Goal: Task Accomplishment & Management: Use online tool/utility

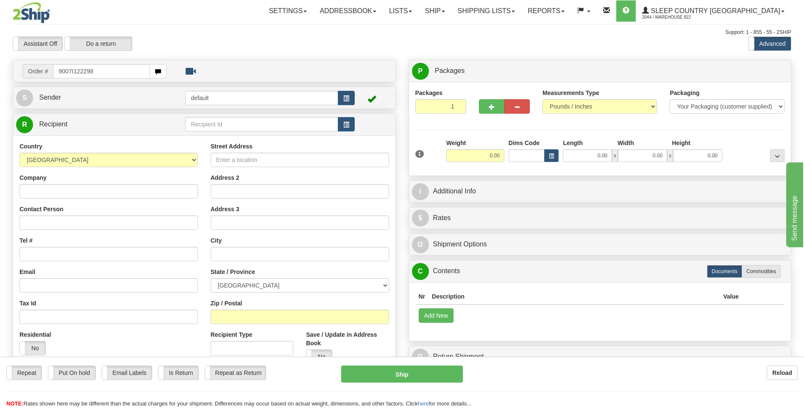
type input "9007I122298"
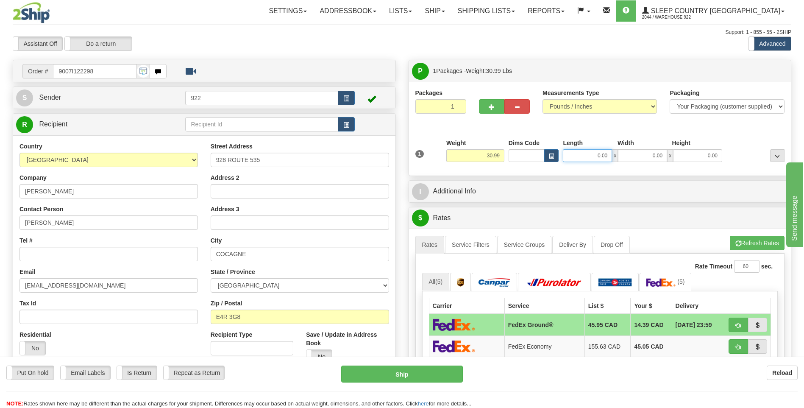
click at [580, 150] on input "0.00" at bounding box center [587, 155] width 49 height 13
type input "0.00"
click at [493, 106] on span "button" at bounding box center [492, 107] width 6 height 6
type input "2"
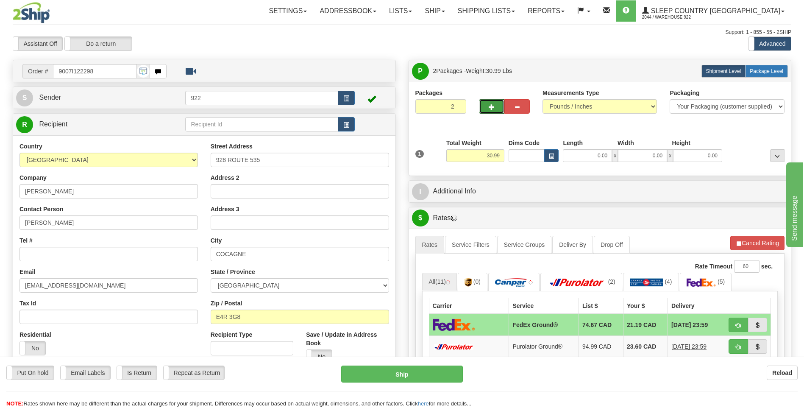
click at [772, 73] on span "Package Level" at bounding box center [766, 71] width 33 height 6
radio input "true"
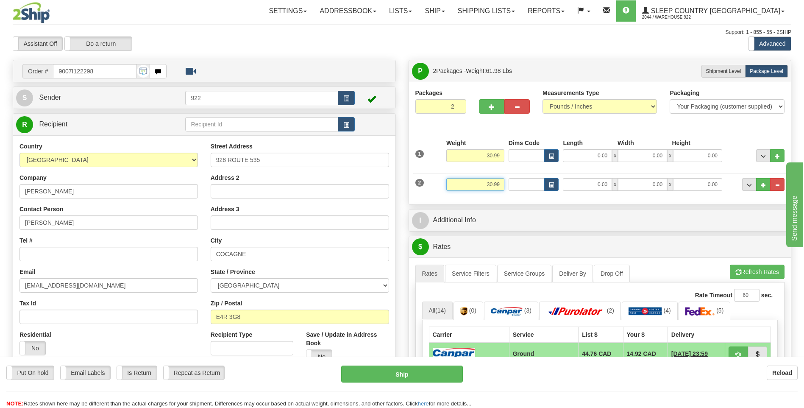
drag, startPoint x: 500, startPoint y: 184, endPoint x: 476, endPoint y: 186, distance: 23.8
click at [476, 186] on input "30.99" at bounding box center [475, 184] width 58 height 13
type input "2.00"
click at [492, 156] on input "30.99" at bounding box center [475, 155] width 58 height 13
type input "28.99"
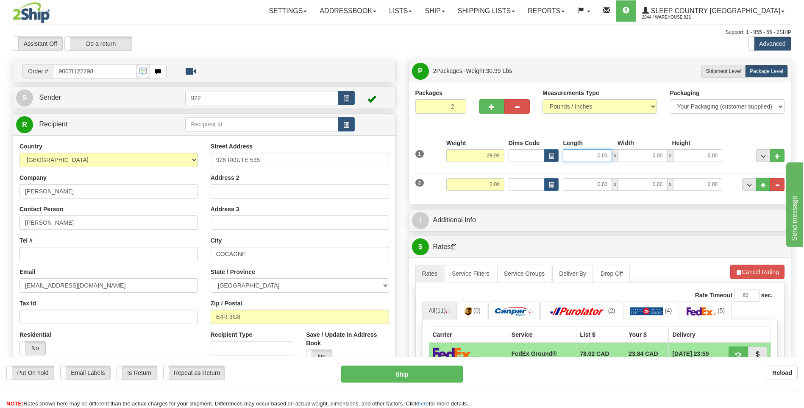
click at [593, 157] on input "0.00" at bounding box center [587, 155] width 49 height 13
type input "40.00"
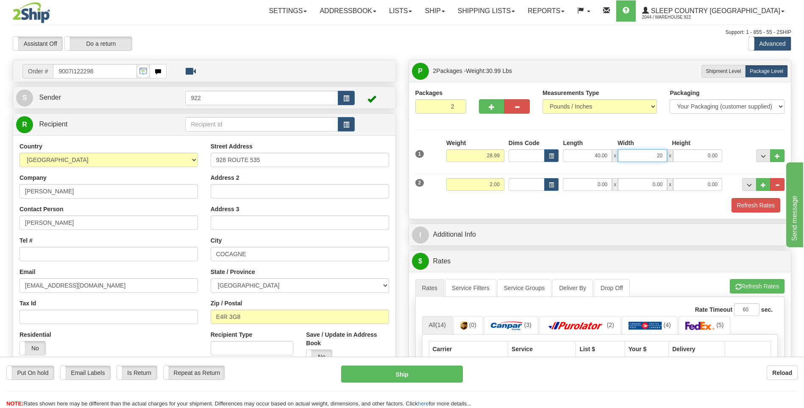
type input "20.00"
click at [588, 181] on input "0.00" at bounding box center [587, 184] width 49 height 13
type input "12.00"
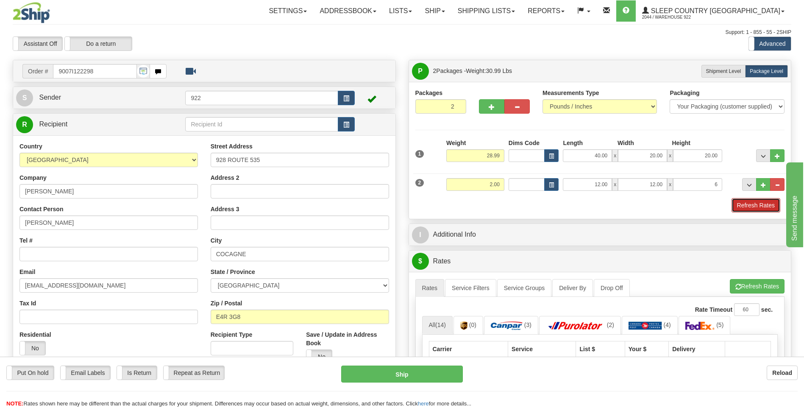
type input "6.00"
click at [751, 205] on button "Refresh Rates" at bounding box center [755, 205] width 49 height 14
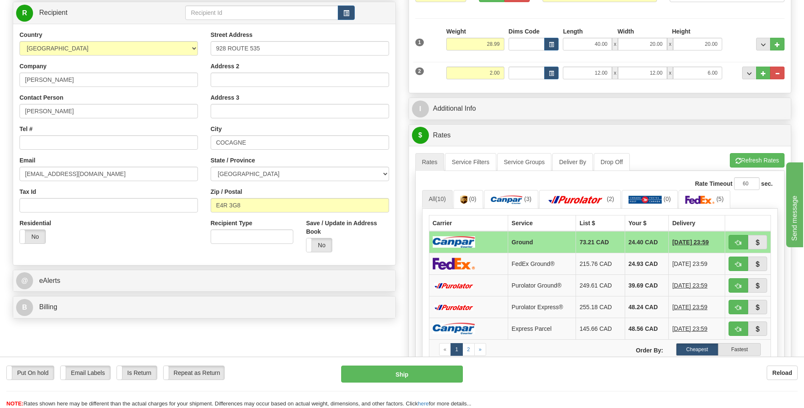
scroll to position [127, 0]
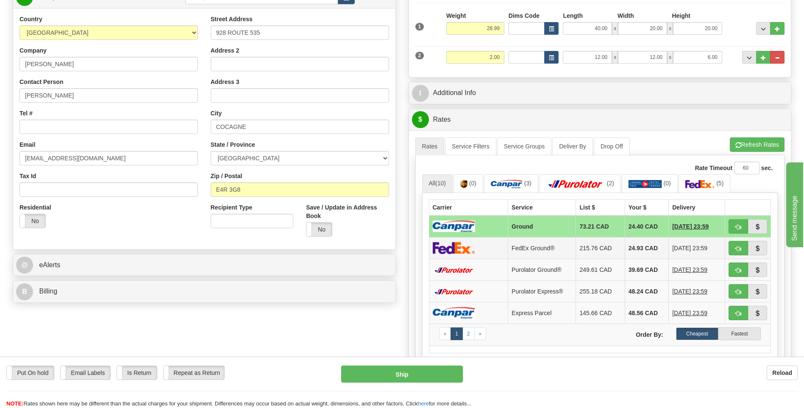
click at [542, 252] on td "FedEx Ground®" at bounding box center [542, 248] width 68 height 22
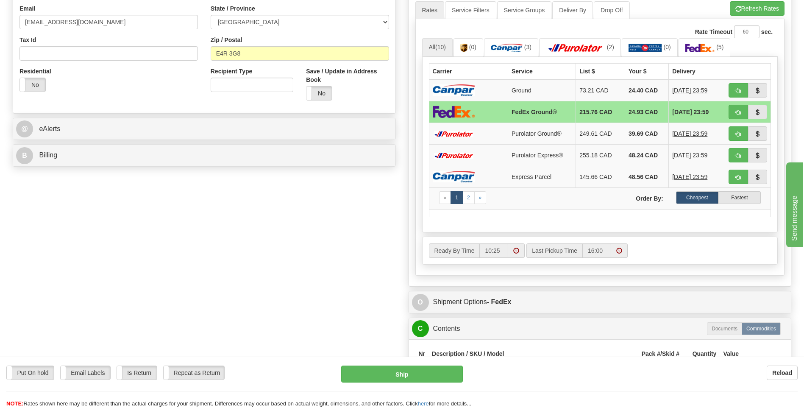
scroll to position [339, 0]
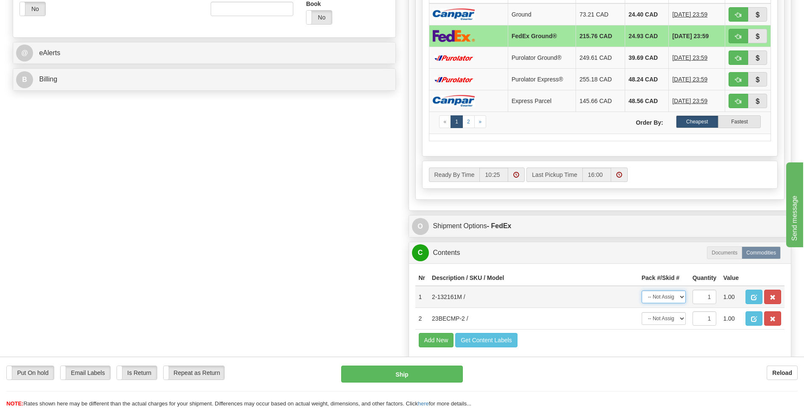
click at [679, 298] on select "-- Not Assigned -- Package 1 Package 2" at bounding box center [664, 296] width 44 height 13
select select "0"
click at [642, 290] on select "-- Not Assigned -- Package 1 Package 2" at bounding box center [664, 296] width 44 height 13
click at [678, 320] on select "-- Not Assigned -- Package 1 Package 2" at bounding box center [664, 318] width 44 height 13
select select "1"
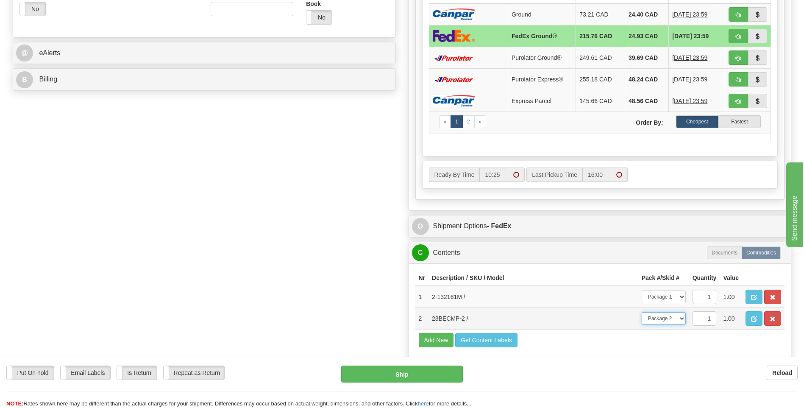
click at [642, 312] on select "-- Not Assigned -- Package 1 Package 2" at bounding box center [664, 318] width 44 height 13
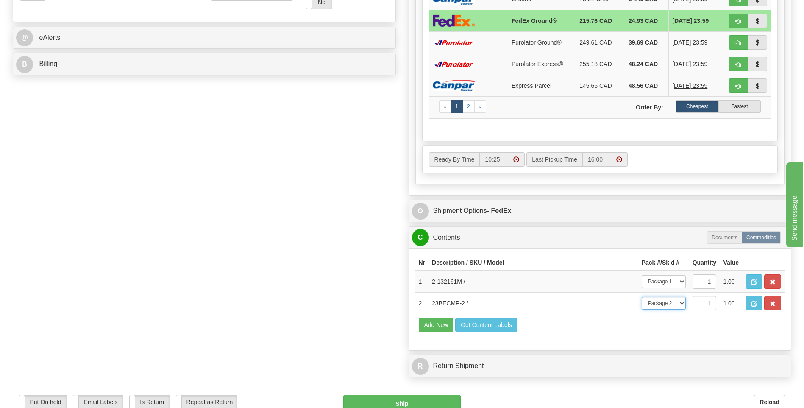
scroll to position [297, 0]
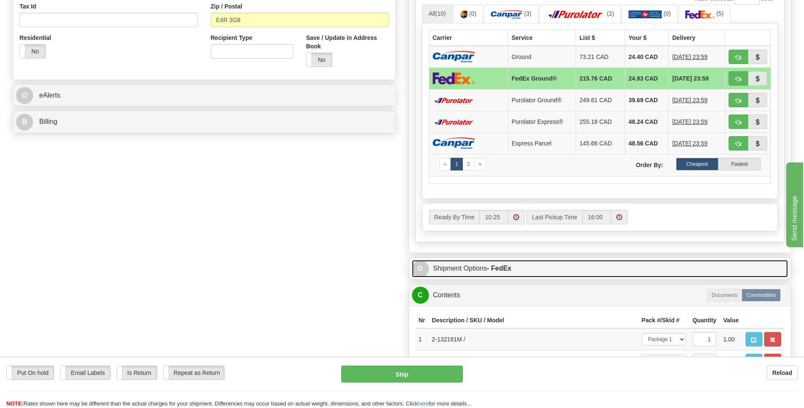
click at [420, 271] on span "O" at bounding box center [420, 268] width 17 height 17
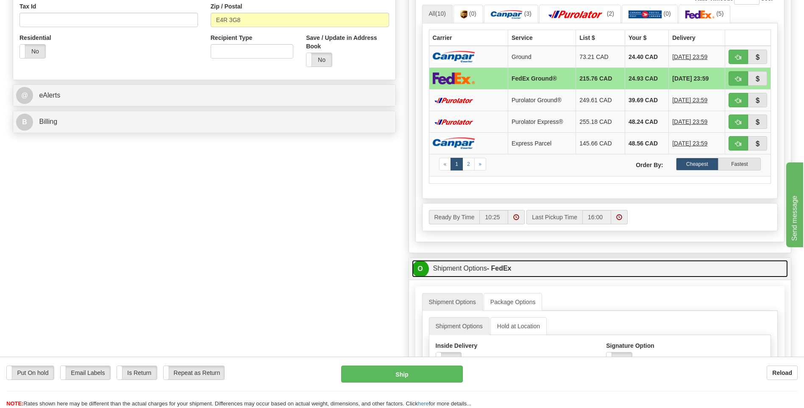
scroll to position [381, 0]
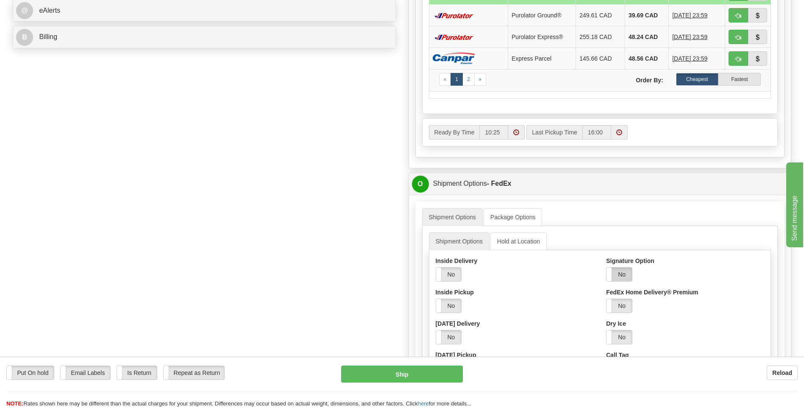
click at [623, 279] on label "No" at bounding box center [618, 274] width 25 height 14
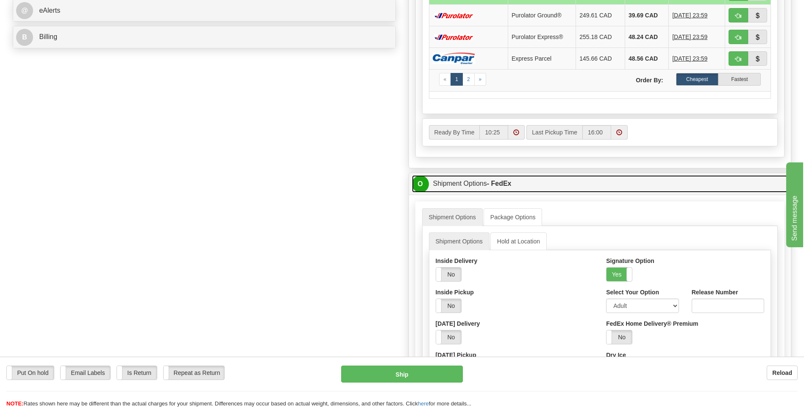
click at [423, 188] on span "O" at bounding box center [420, 183] width 17 height 17
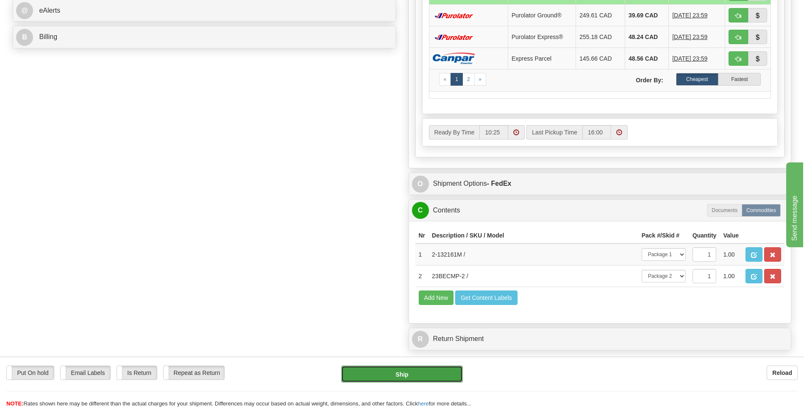
click at [436, 374] on button "Ship" at bounding box center [401, 373] width 121 height 17
type input "92"
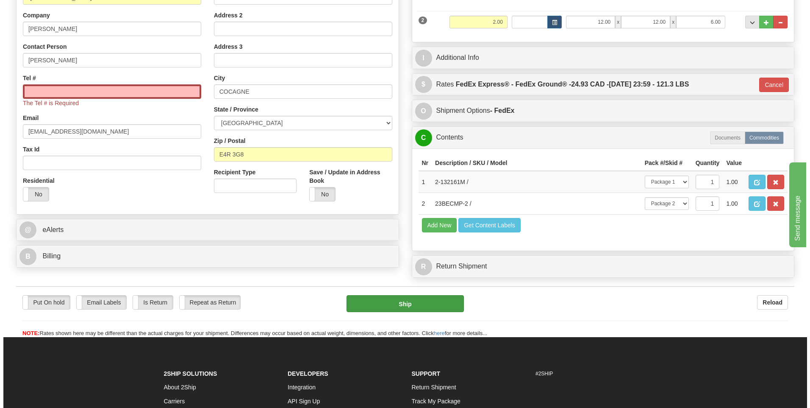
scroll to position [140, 0]
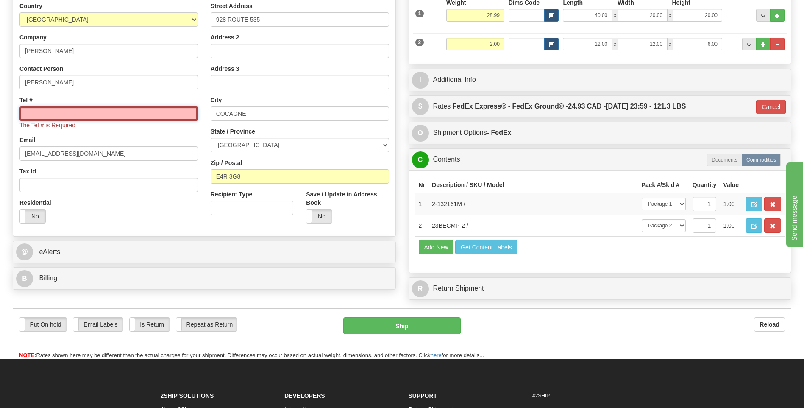
click at [56, 109] on input "Tel #" at bounding box center [108, 113] width 178 height 14
paste input "[PHONE_NUMBER]"
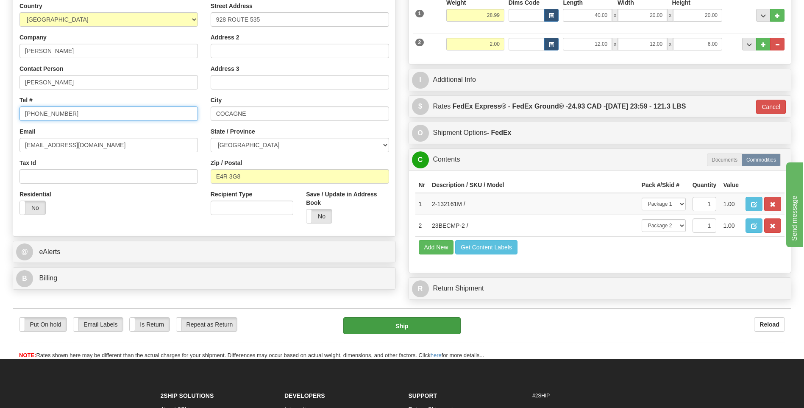
type input "[PHONE_NUMBER]"
click at [451, 321] on button "Ship" at bounding box center [401, 325] width 117 height 17
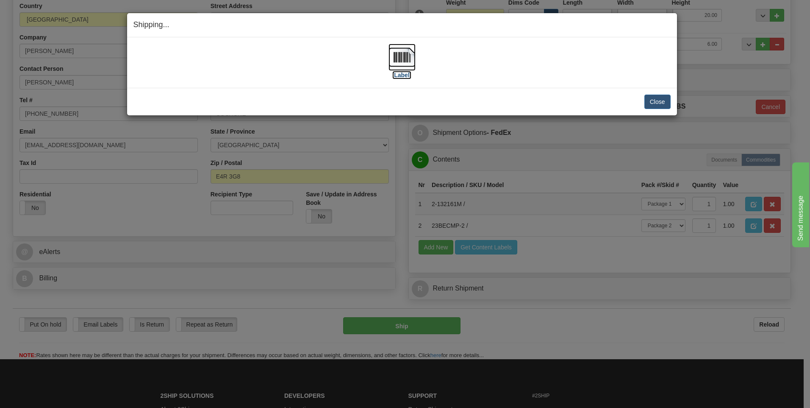
click at [403, 61] on img at bounding box center [402, 57] width 27 height 27
